Goal: Information Seeking & Learning: Compare options

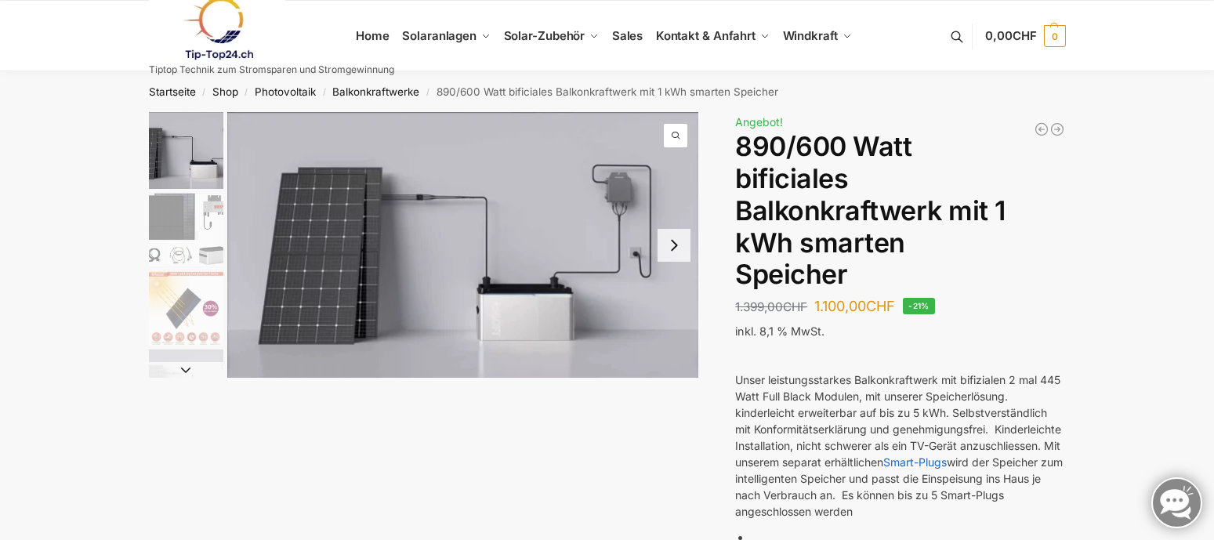
click at [209, 148] on img "1 / 7" at bounding box center [186, 150] width 74 height 77
click at [193, 233] on img "2 / 7" at bounding box center [186, 230] width 74 height 74
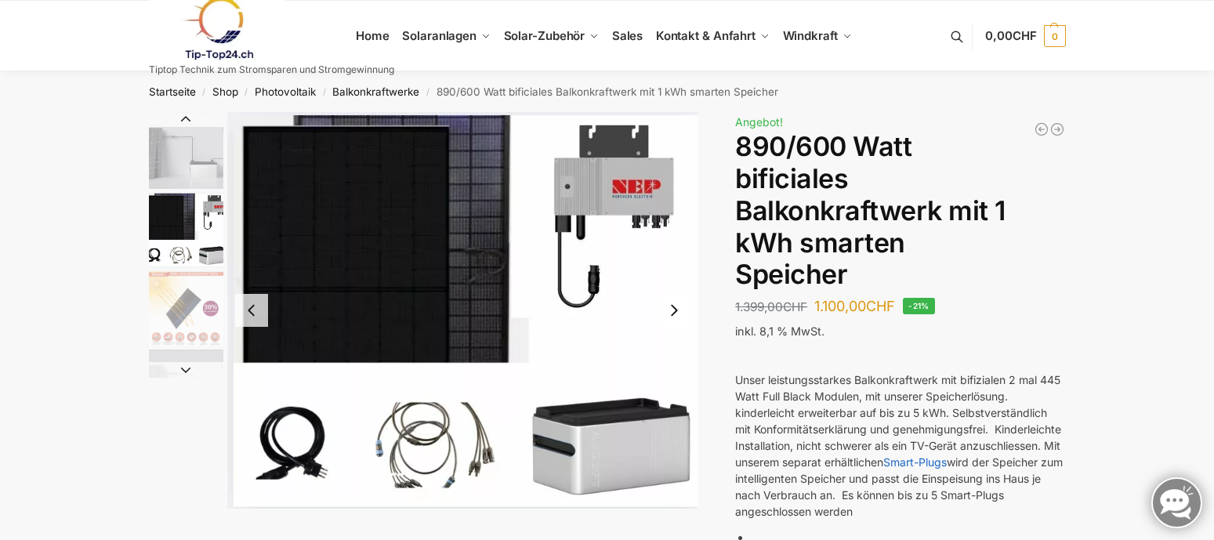
click at [217, 315] on img "3 / 7" at bounding box center [186, 308] width 74 height 74
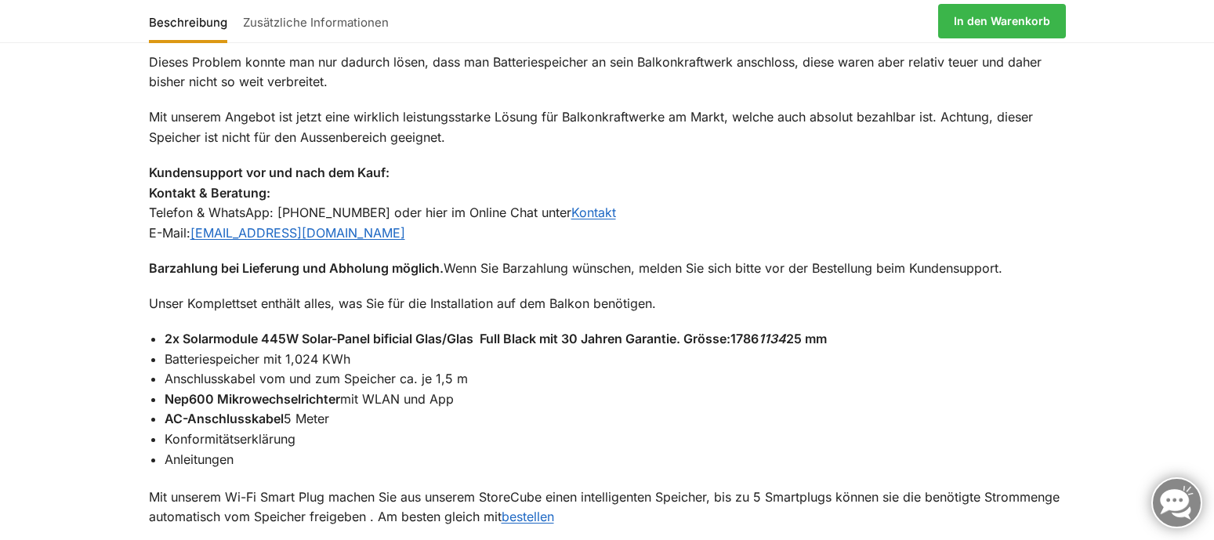
scroll to position [1332, 0]
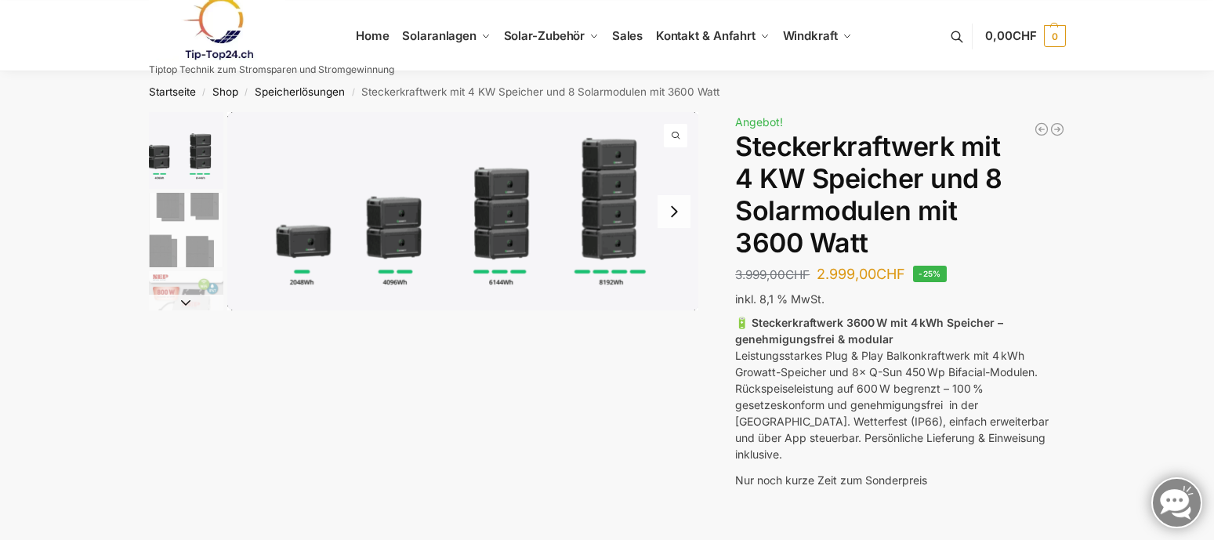
scroll to position [235, 0]
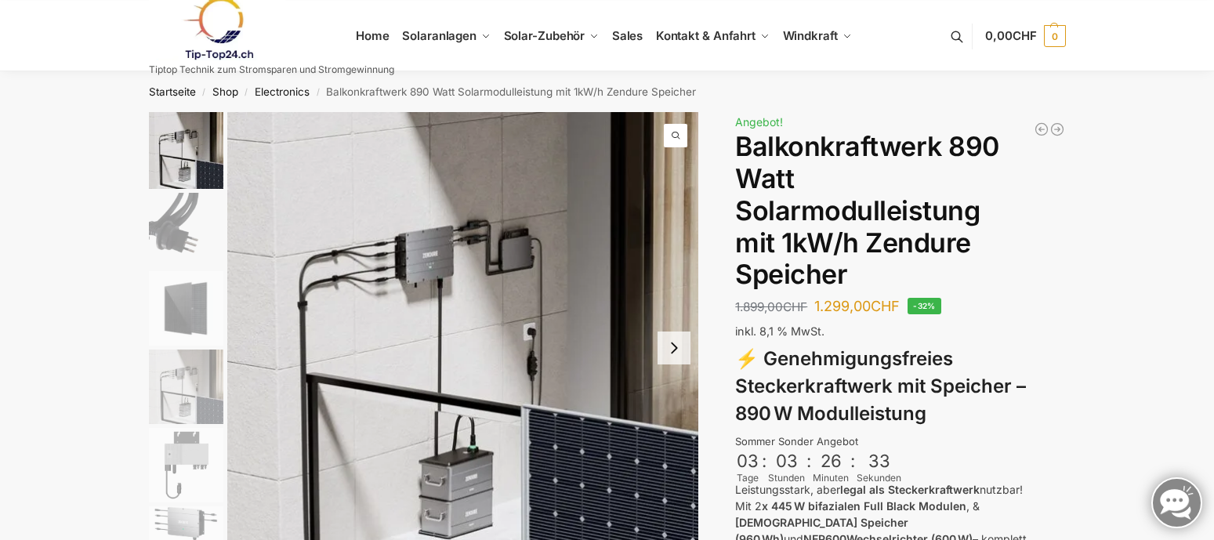
scroll to position [235, 0]
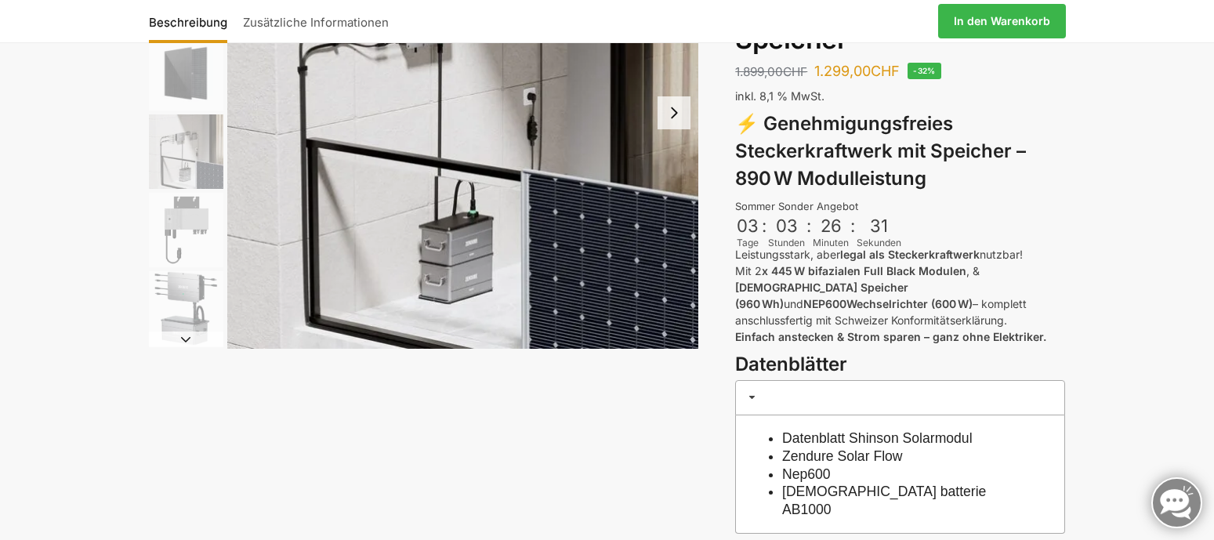
click at [190, 292] on img "6 / 6" at bounding box center [186, 308] width 74 height 74
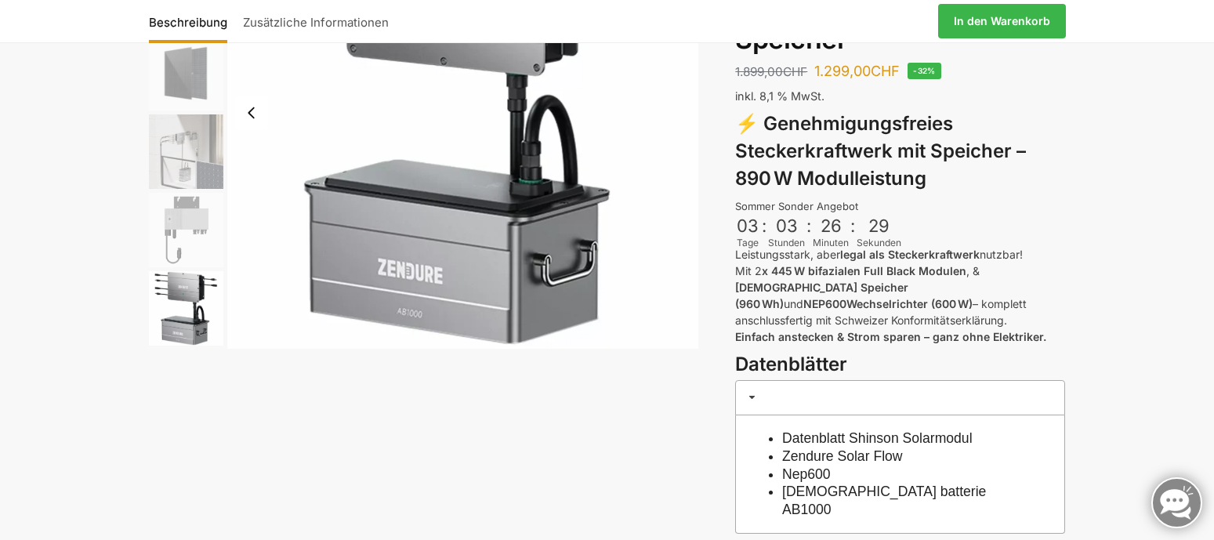
scroll to position [78, 0]
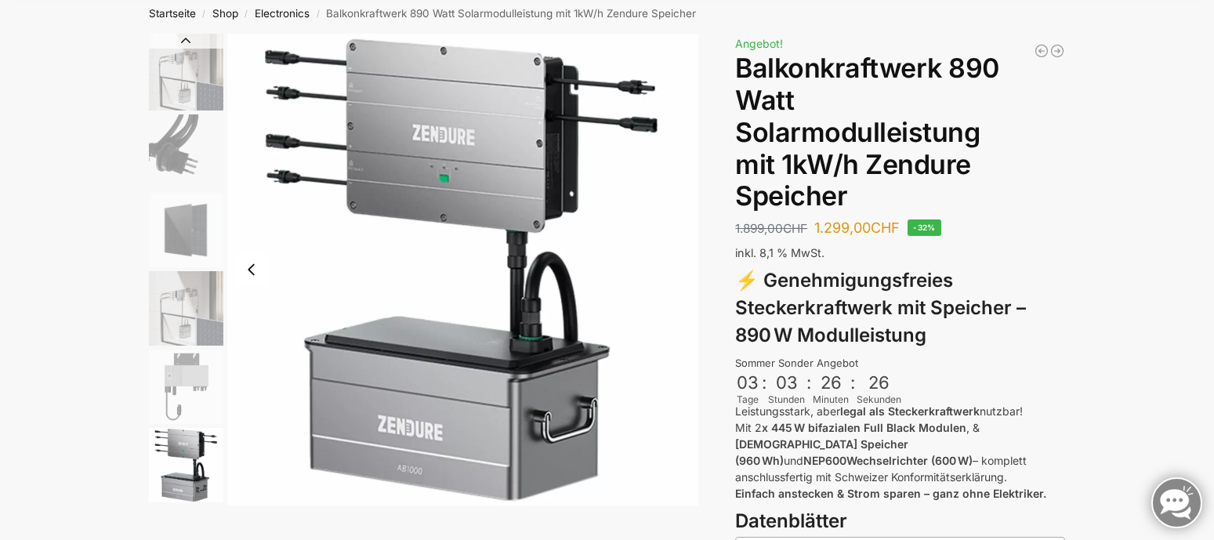
click at [186, 226] on img "3 / 6" at bounding box center [186, 230] width 74 height 74
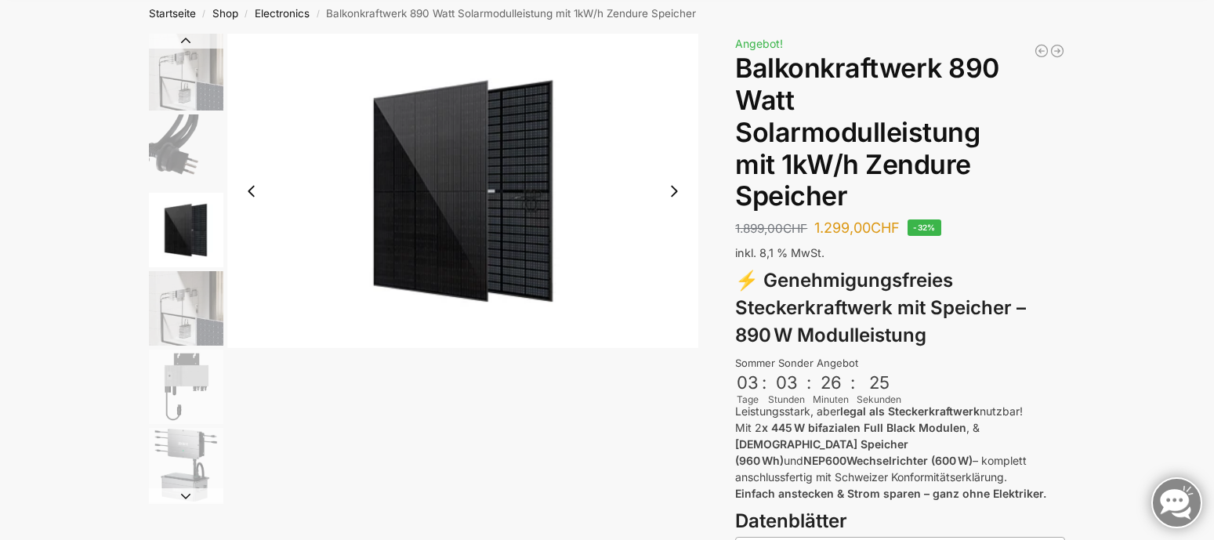
click at [194, 160] on img "2 / 6" at bounding box center [186, 151] width 74 height 74
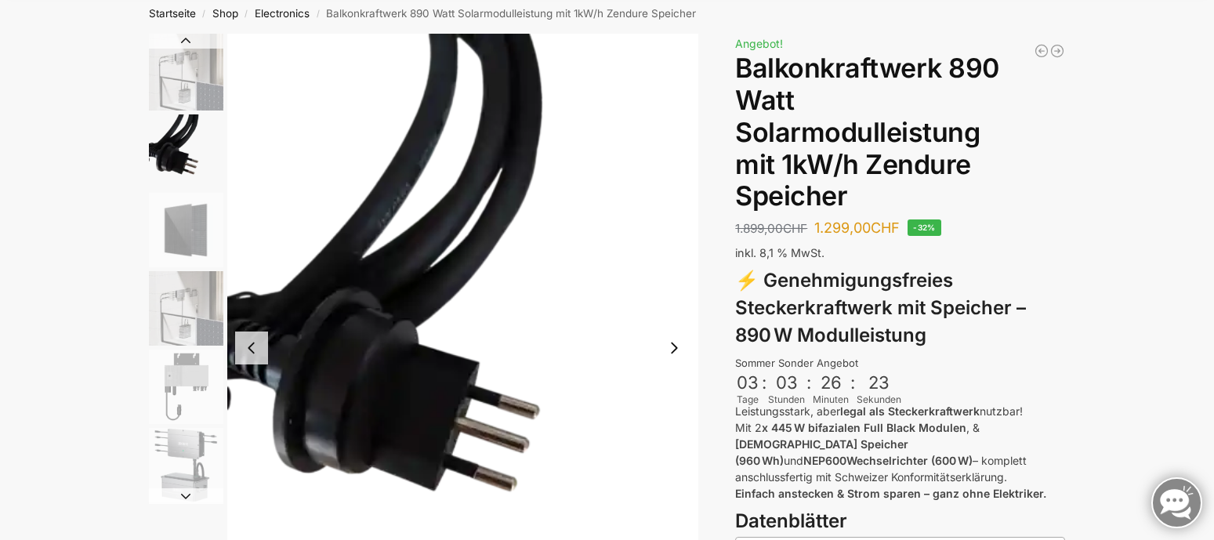
click at [197, 454] on img "6 / 6" at bounding box center [186, 465] width 74 height 74
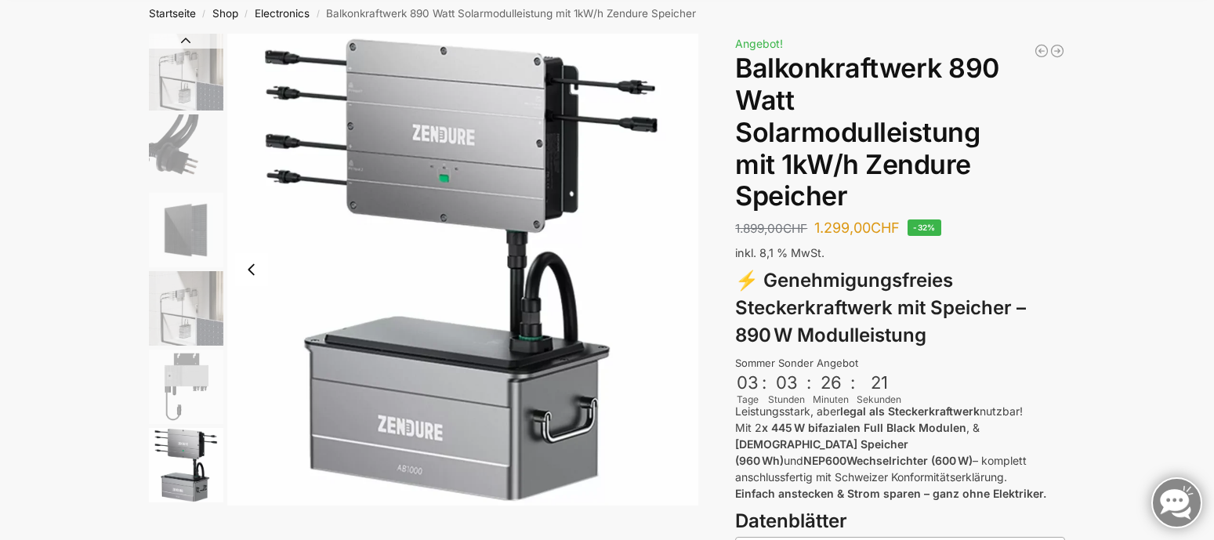
click at [194, 404] on img "5 / 6" at bounding box center [186, 387] width 74 height 74
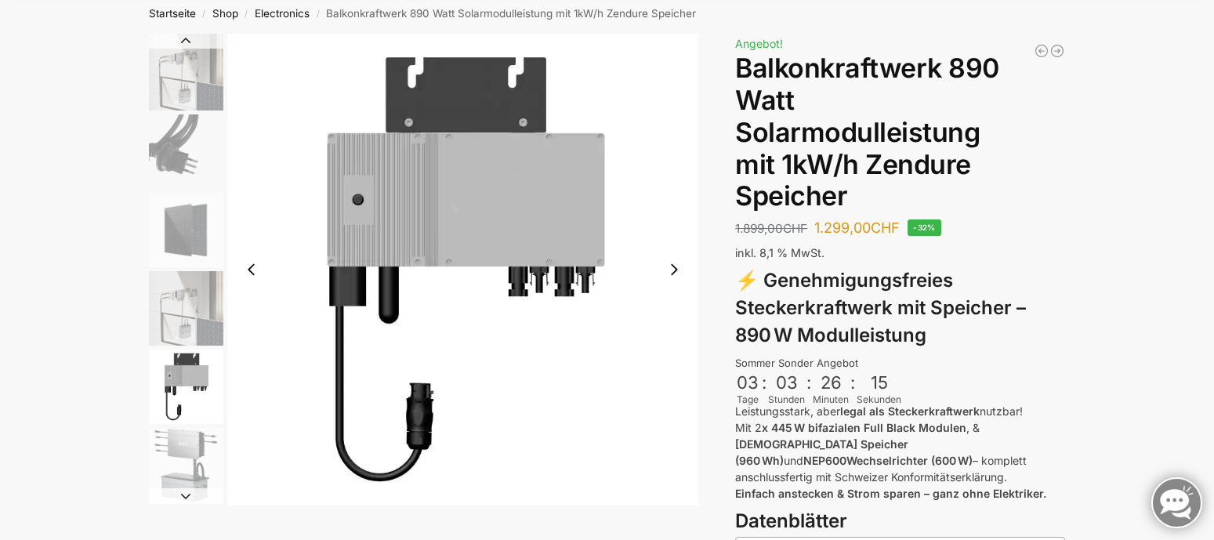
click at [203, 313] on img "4 / 6" at bounding box center [186, 308] width 74 height 74
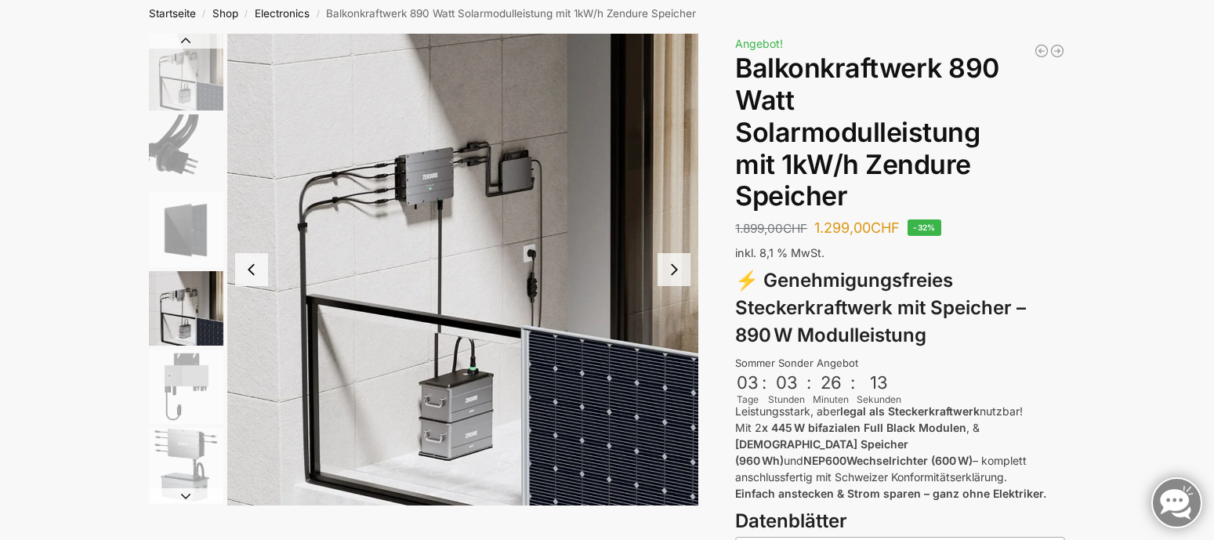
click at [194, 248] on img "3 / 6" at bounding box center [186, 230] width 74 height 74
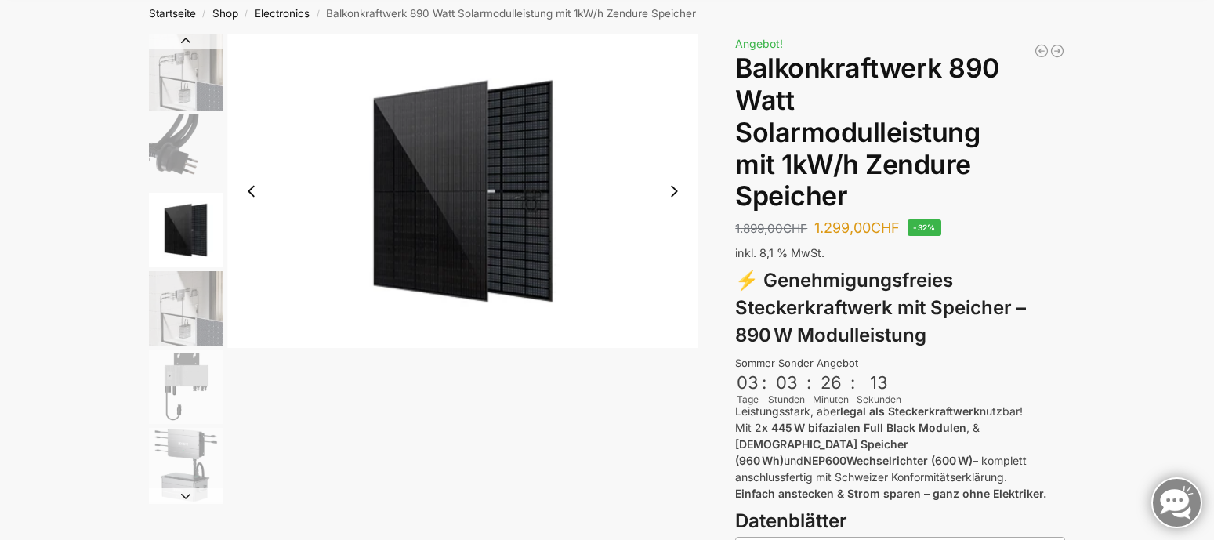
click at [202, 166] on img "2 / 6" at bounding box center [186, 151] width 74 height 74
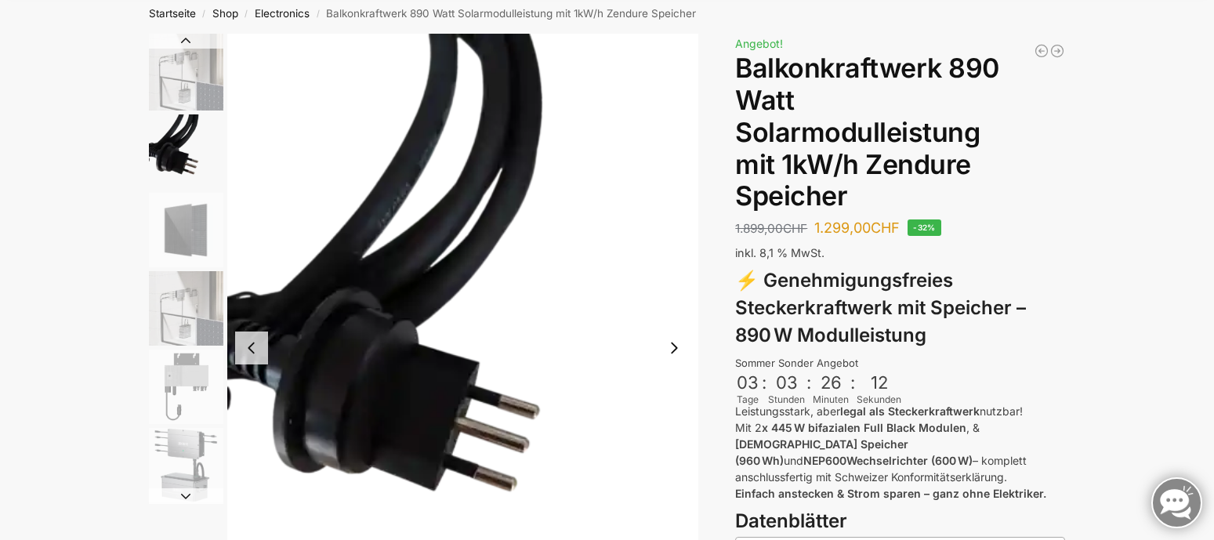
click at [193, 73] on img "1 / 6" at bounding box center [186, 72] width 74 height 77
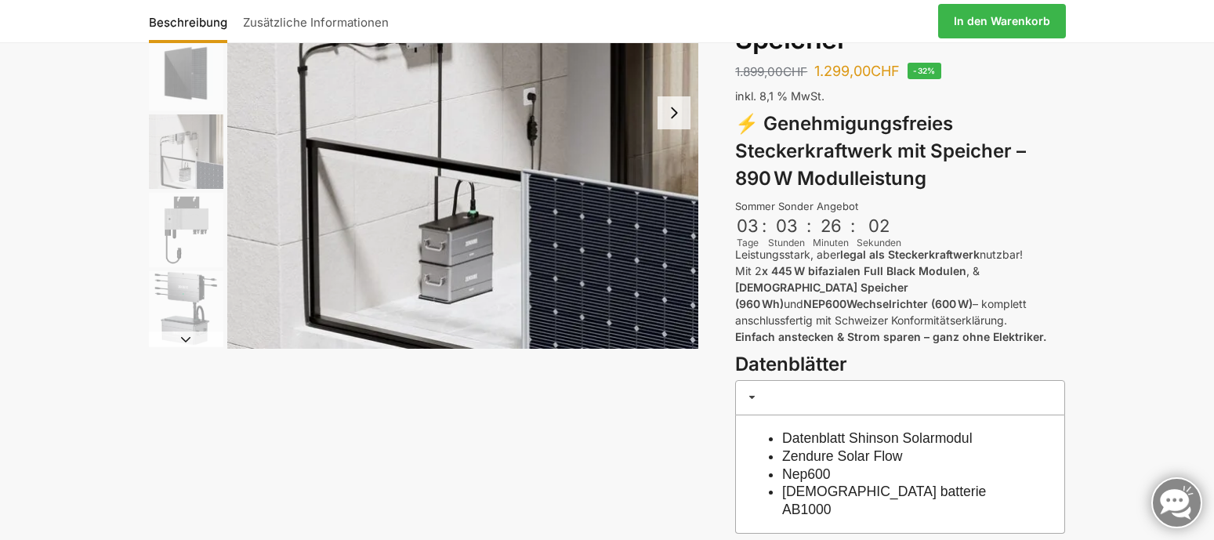
scroll to position [0, 0]
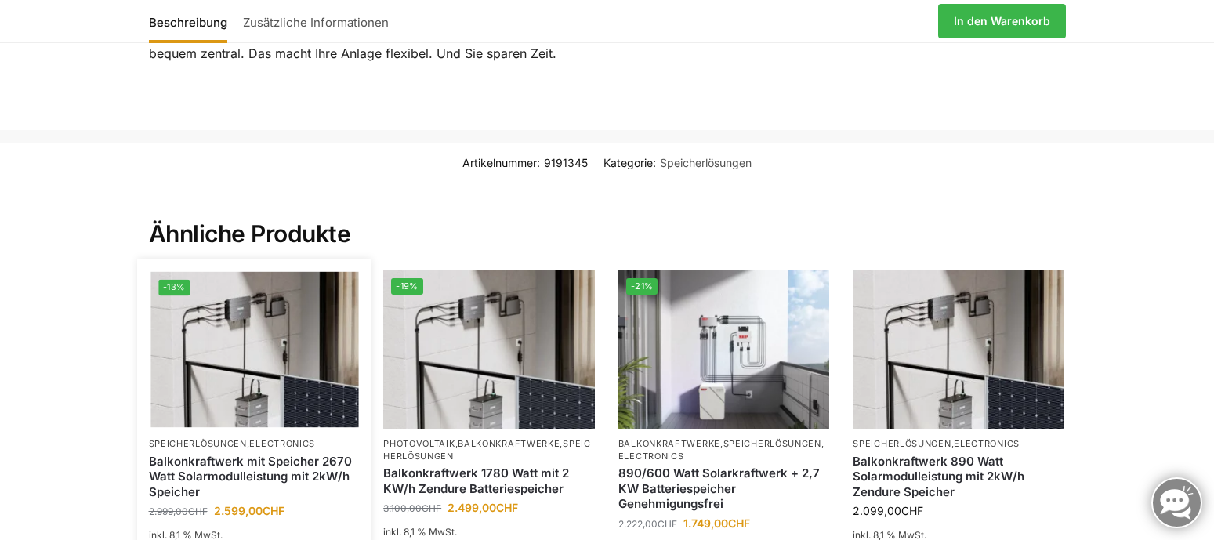
scroll to position [2743, 0]
